Goal: Task Accomplishment & Management: Complete application form

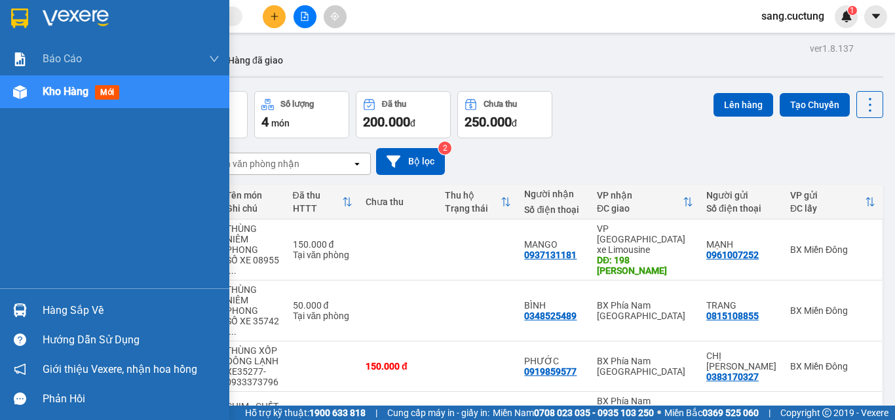
scroll to position [60, 0]
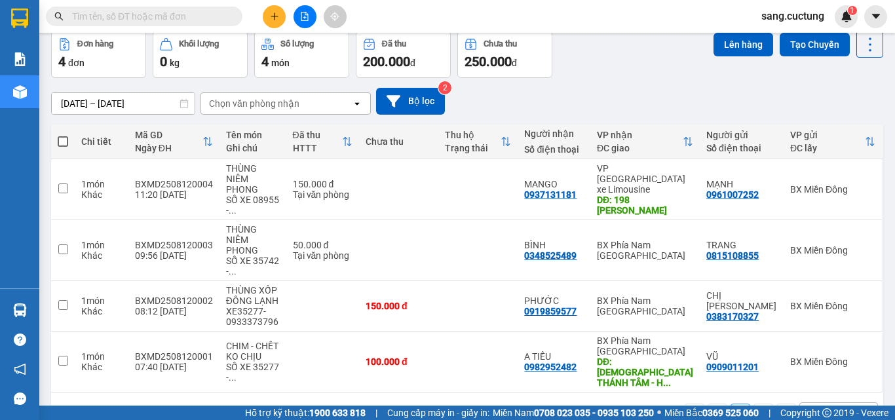
click at [280, 15] on button at bounding box center [274, 16] width 23 height 23
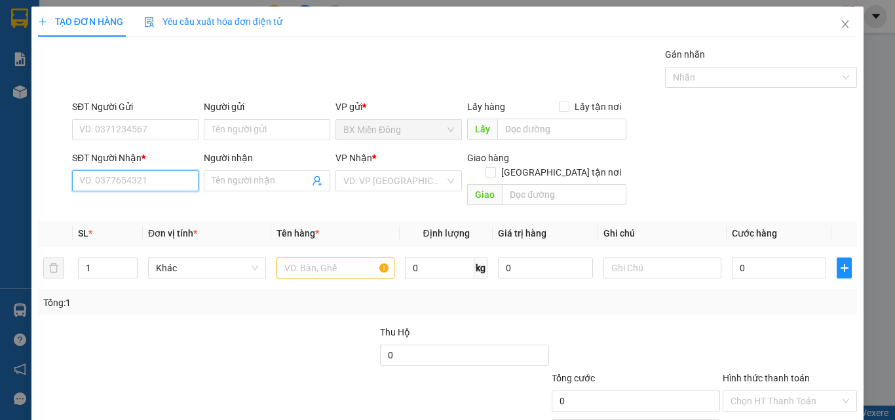
click at [150, 186] on input "SĐT Người Nhận *" at bounding box center [135, 180] width 126 height 21
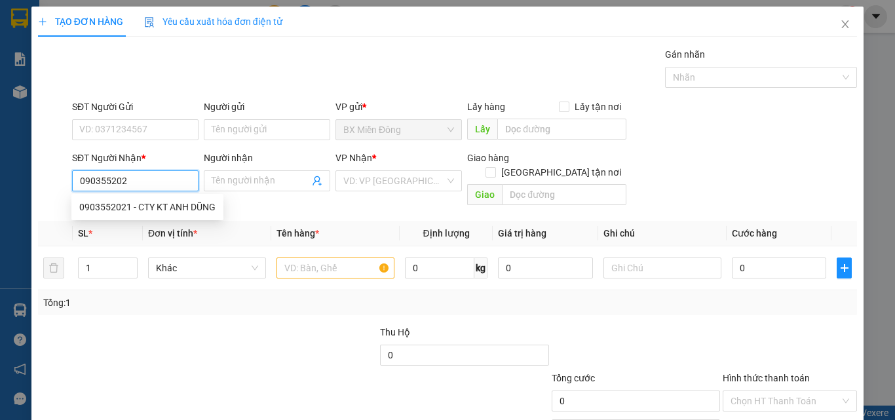
type input "0903552021"
drag, startPoint x: 140, startPoint y: 208, endPoint x: 125, endPoint y: 132, distance: 76.7
click at [140, 205] on div "0903552021 - CTY KT ANH DŨNG" at bounding box center [147, 207] width 136 height 14
type input "CTY KT ANH DŨNG"
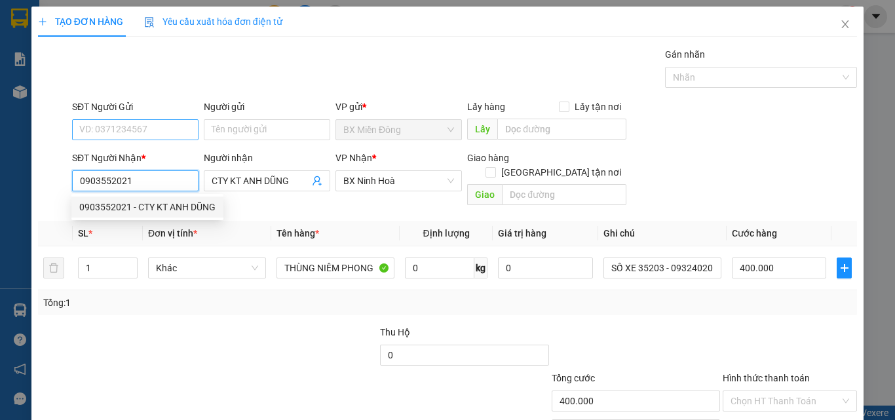
type input "400.000"
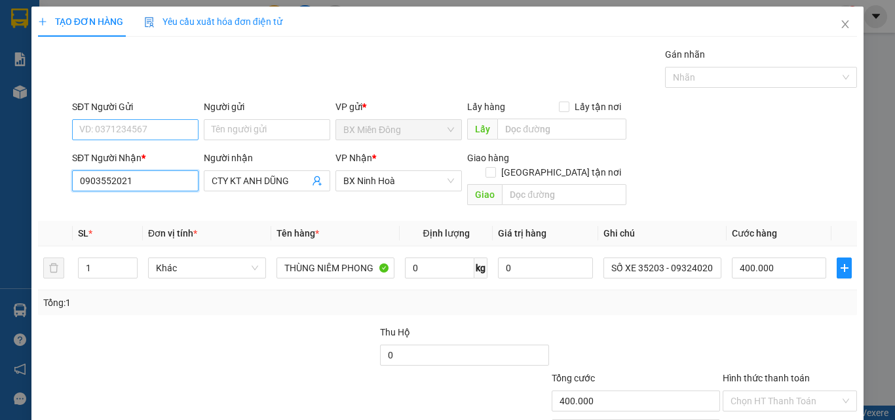
type input "0903552021"
click at [123, 132] on input "SĐT Người Gửi" at bounding box center [135, 129] width 126 height 21
type input "0931342790"
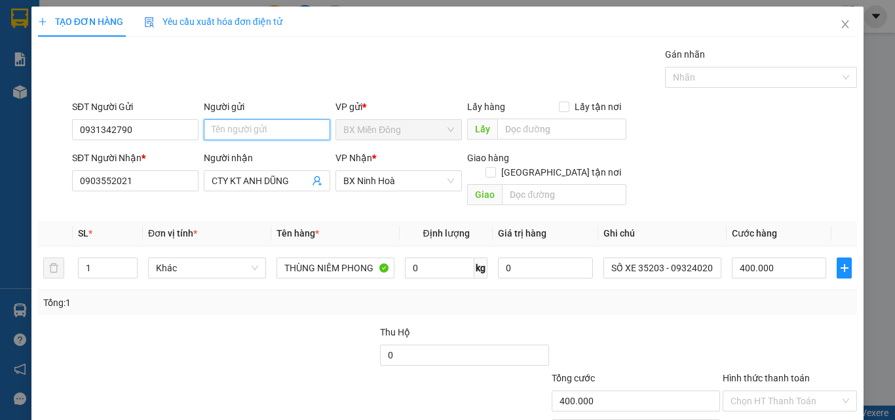
click at [223, 125] on input "Người gửi" at bounding box center [267, 129] width 126 height 21
type input "h"
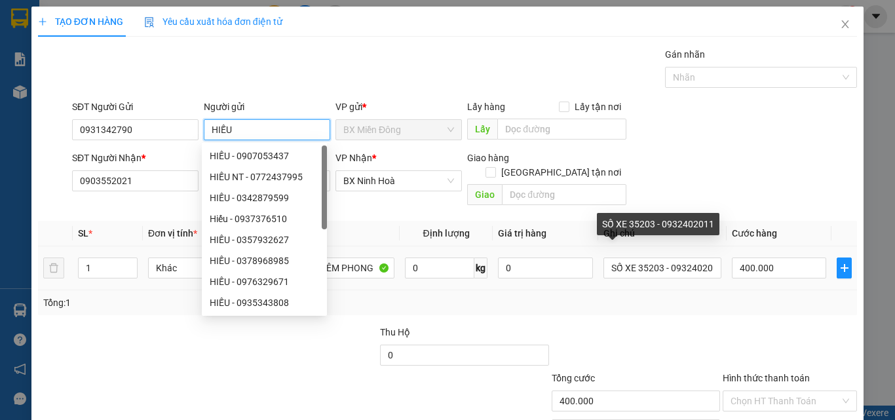
type input "HIẾU"
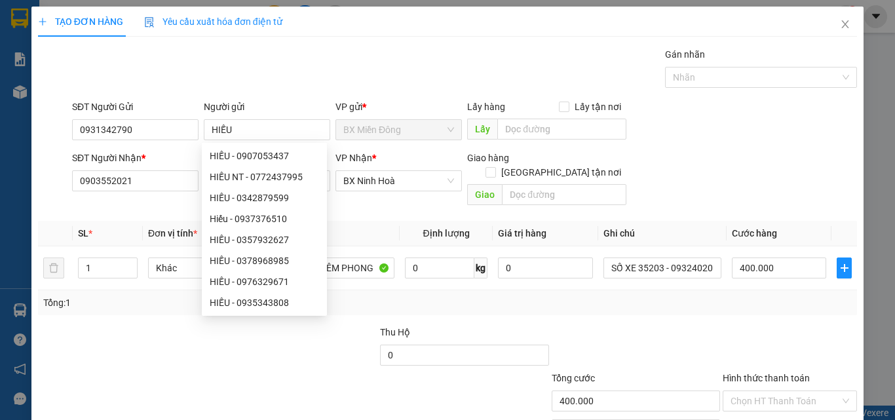
click at [670, 297] on div "Tổng: 1" at bounding box center [447, 302] width 819 height 25
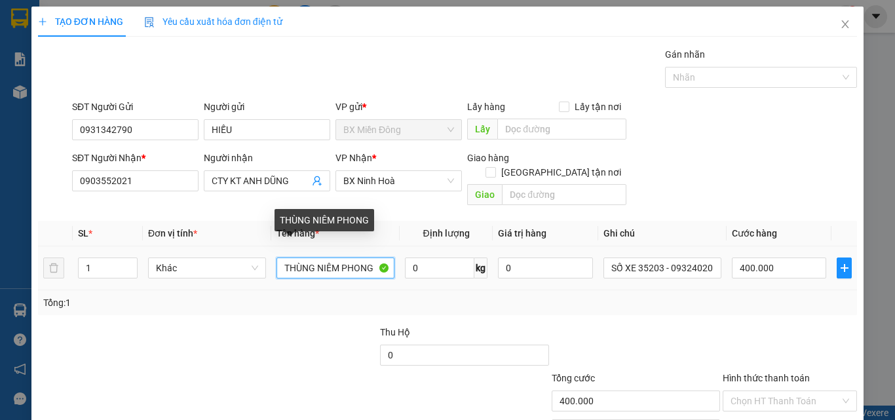
click at [310, 257] on input "THÙNG NIÊM PHONG" at bounding box center [335, 267] width 118 height 21
type input "KIỆN NIÊM PHONG"
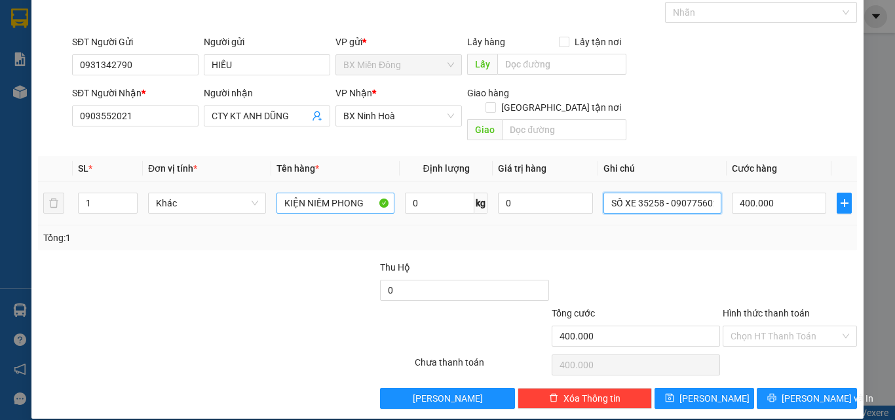
scroll to position [0, 9]
type input "SỐ XE 35258 - 0907756023"
type input "7"
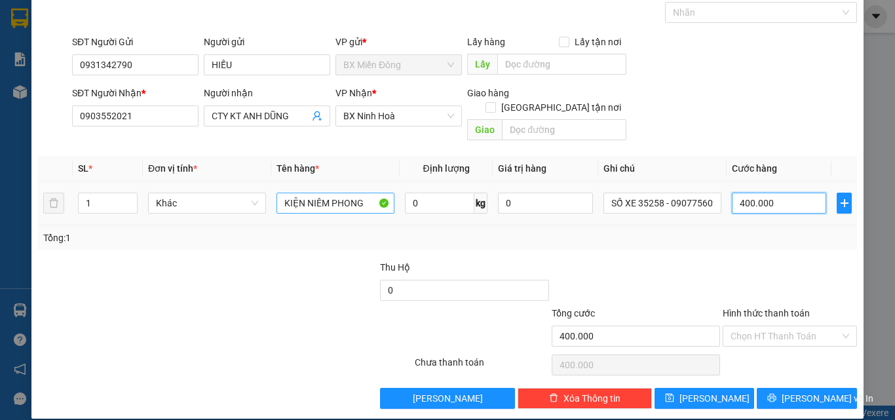
type input "7"
type input "70"
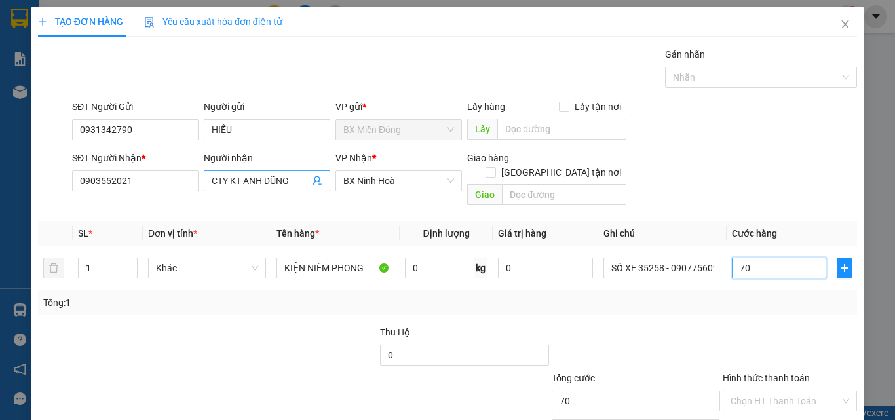
type input "70"
type input "70.000"
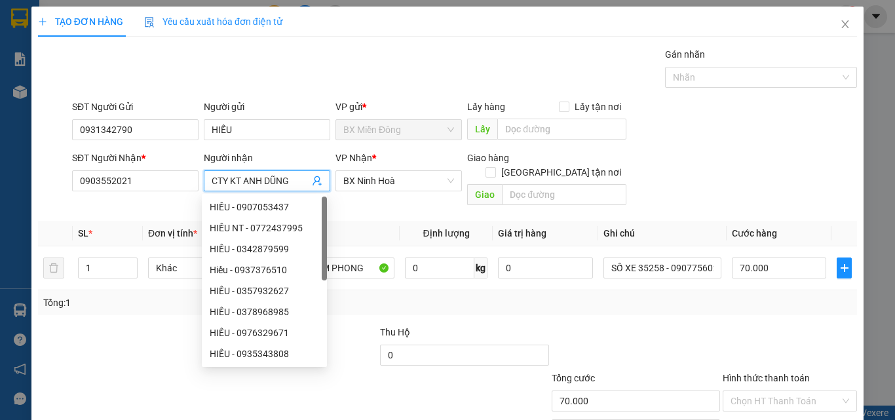
drag, startPoint x: 238, startPoint y: 179, endPoint x: 210, endPoint y: 191, distance: 31.4
click at [210, 191] on div "Người nhận CTY KT ANH DŨNG" at bounding box center [267, 174] width 126 height 46
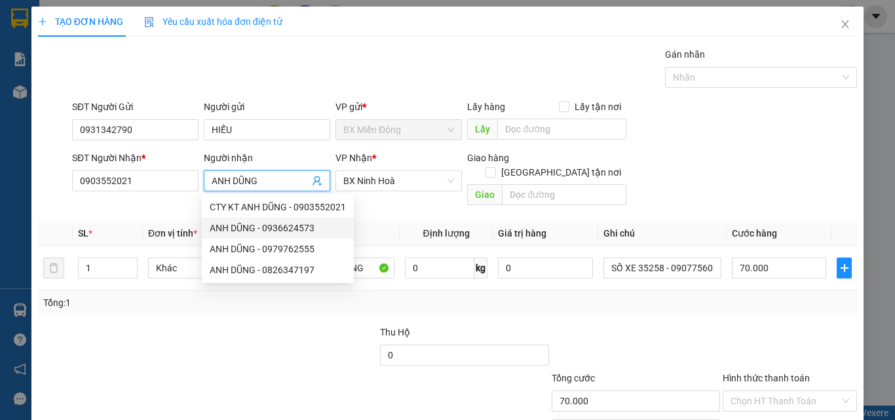
type input "ANH DŨNG"
click at [734, 325] on div at bounding box center [789, 348] width 137 height 46
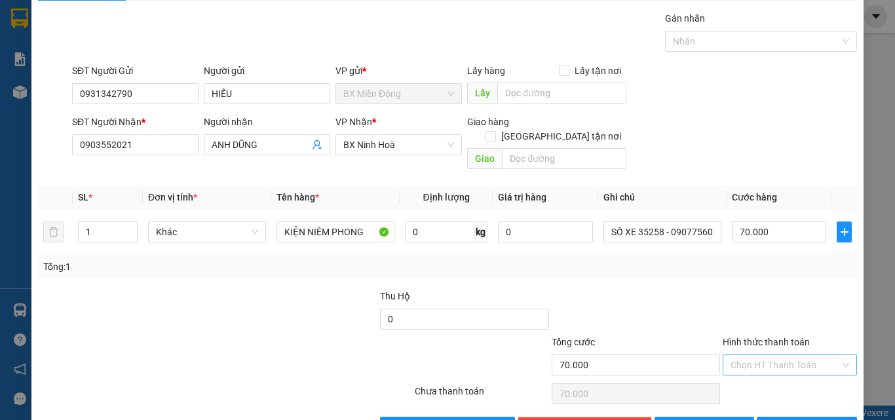
scroll to position [65, 0]
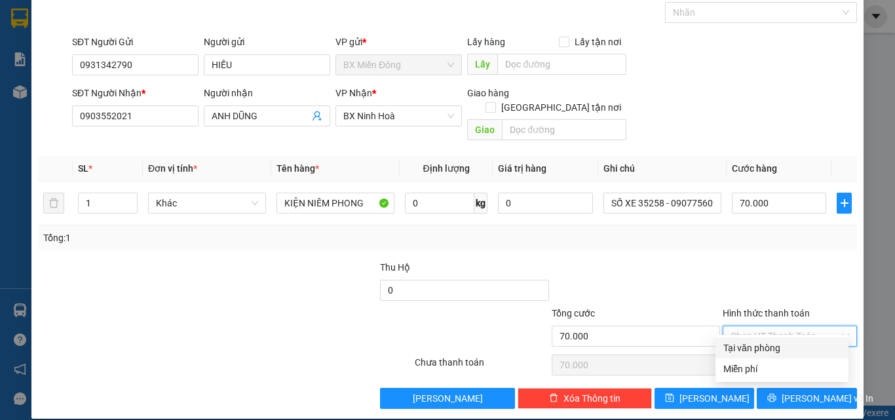
click at [759, 326] on input "Hình thức thanh toán" at bounding box center [784, 336] width 109 height 20
click at [753, 347] on div "Tại văn phòng" at bounding box center [781, 348] width 117 height 14
type input "0"
click at [706, 260] on div at bounding box center [635, 283] width 171 height 46
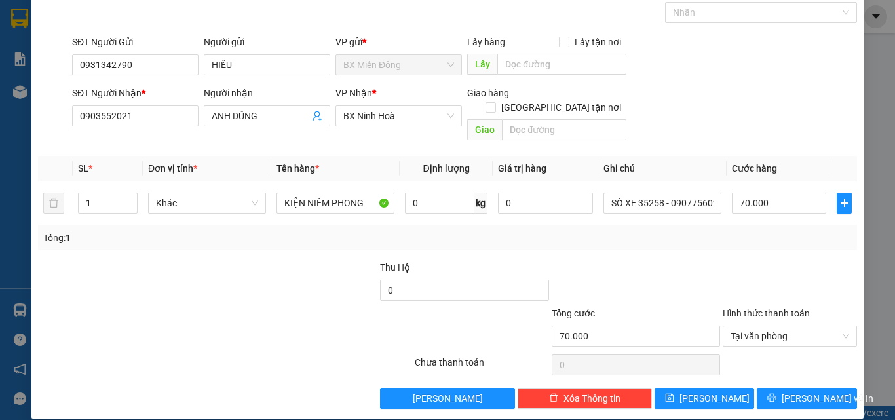
click at [273, 306] on div at bounding box center [157, 329] width 240 height 46
click at [808, 391] on span "[PERSON_NAME] và In" at bounding box center [828, 398] width 92 height 14
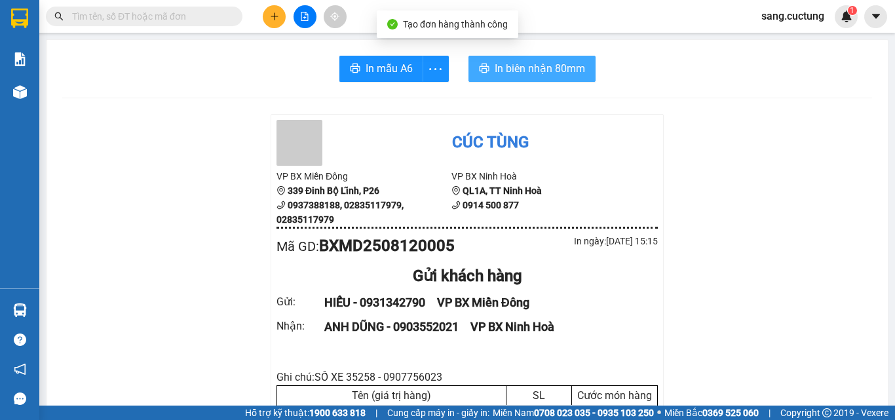
click at [530, 67] on span "In biên nhận 80mm" at bounding box center [540, 68] width 90 height 16
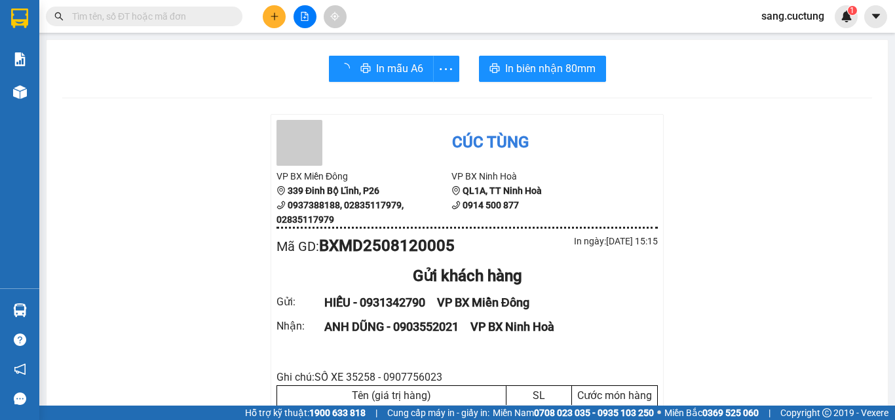
scroll to position [66, 0]
